Goal: Task Accomplishment & Management: Manage account settings

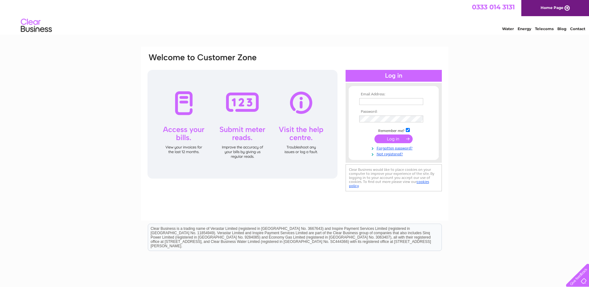
type input "accountspayable@castlehillha.co.uk"
click at [401, 137] on input "submit" at bounding box center [394, 139] width 38 height 9
type input "[EMAIL_ADDRESS][DOMAIN_NAME]"
click at [339, 116] on div "Email Address: [EMAIL_ADDRESS][DOMAIN_NAME] Password:" at bounding box center [295, 123] width 296 height 141
click at [394, 140] on input "submit" at bounding box center [394, 139] width 38 height 9
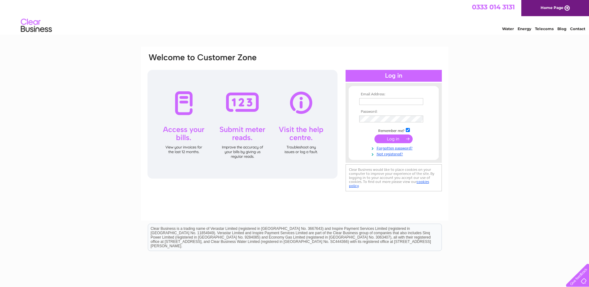
type input "[EMAIL_ADDRESS][DOMAIN_NAME]"
click at [337, 118] on div "Email Address: accountspayable@castlehillha.co.uk Password:" at bounding box center [295, 123] width 296 height 141
click at [375, 135] on input "submit" at bounding box center [394, 139] width 38 height 9
click at [393, 153] on link "Forgotten password?" at bounding box center [394, 154] width 71 height 6
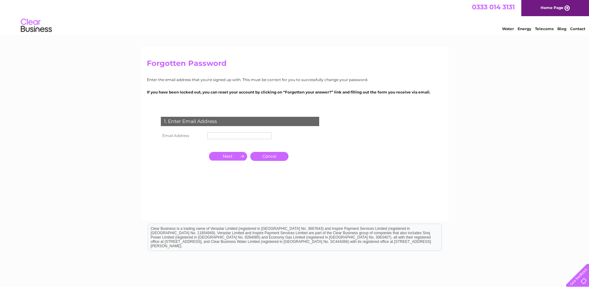
click at [233, 135] on input "text" at bounding box center [240, 135] width 64 height 7
type input "[EMAIL_ADDRESS][DOMAIN_NAME]"
click at [227, 156] on input "button" at bounding box center [228, 157] width 38 height 9
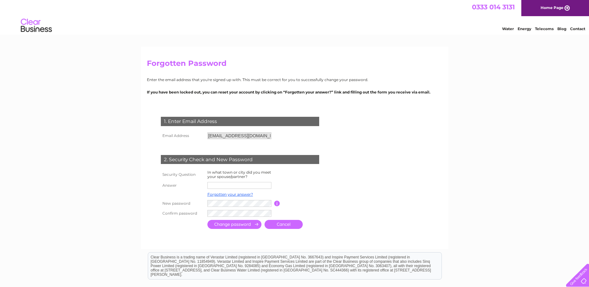
click at [226, 185] on input "text" at bounding box center [240, 185] width 64 height 7
type input "Aberdeen"
click at [216, 224] on input "submit" at bounding box center [235, 225] width 54 height 9
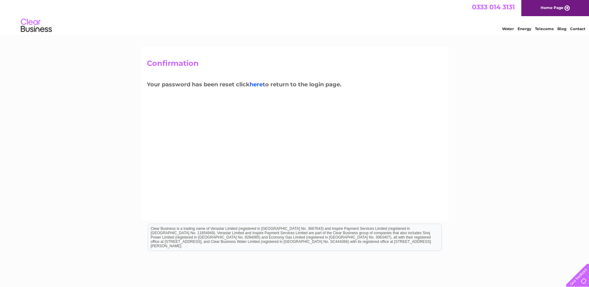
click at [258, 84] on link "here" at bounding box center [256, 84] width 13 height 7
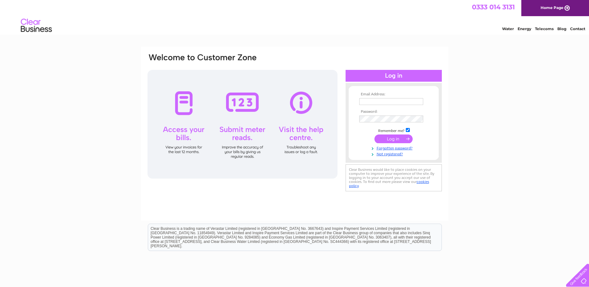
type input "[EMAIL_ADDRESS][DOMAIN_NAME]"
click at [339, 124] on div "Email Address: accountspayable@castlehillha.co.uk Password:" at bounding box center [295, 123] width 296 height 141
click at [404, 139] on input "submit" at bounding box center [394, 139] width 38 height 9
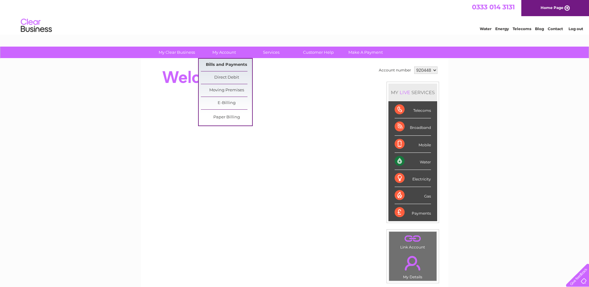
click at [224, 63] on link "Bills and Payments" at bounding box center [226, 65] width 51 height 12
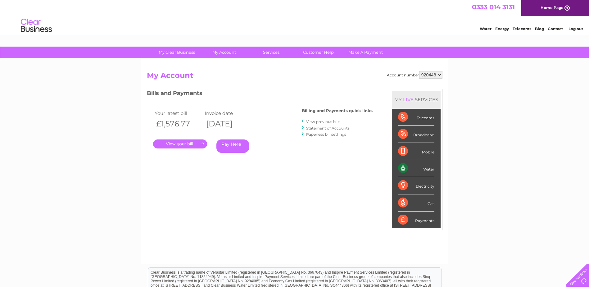
click at [193, 142] on link "." at bounding box center [180, 144] width 54 height 9
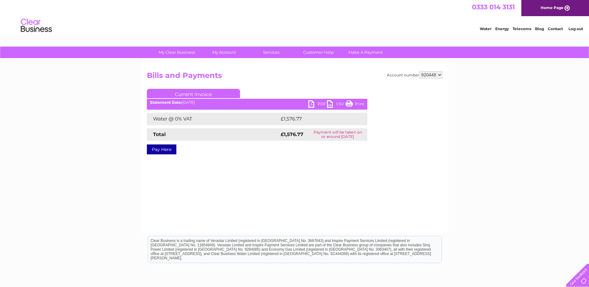
click at [312, 103] on link "PDF" at bounding box center [318, 104] width 19 height 9
